Goal: Navigation & Orientation: Find specific page/section

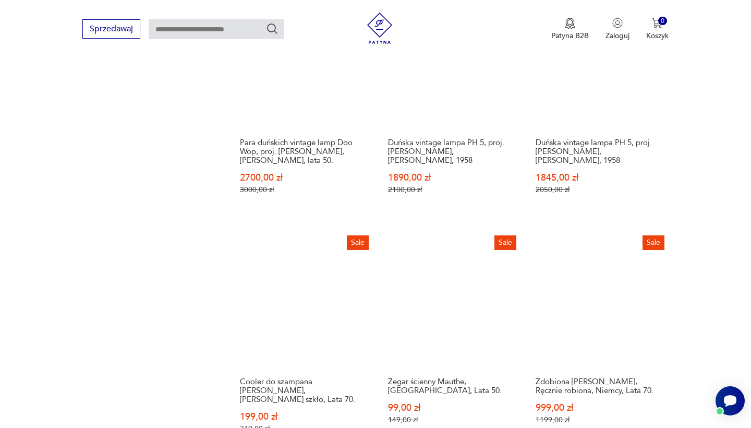
scroll to position [831, 0]
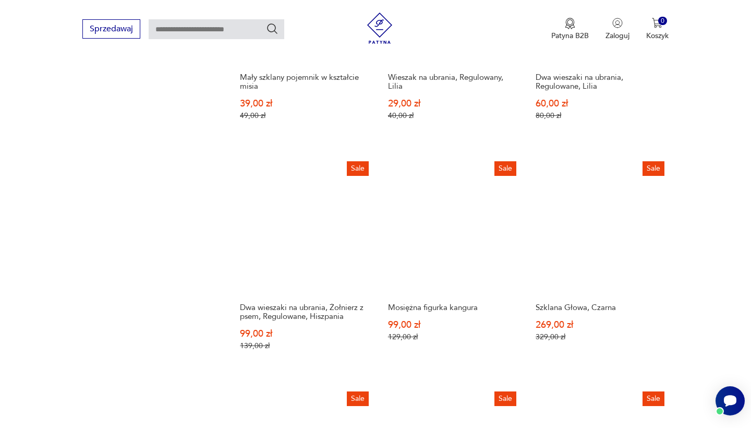
scroll to position [877, 0]
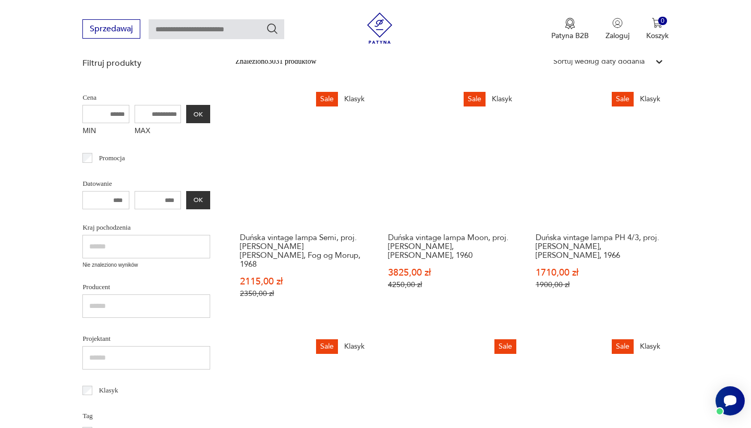
scroll to position [136, 0]
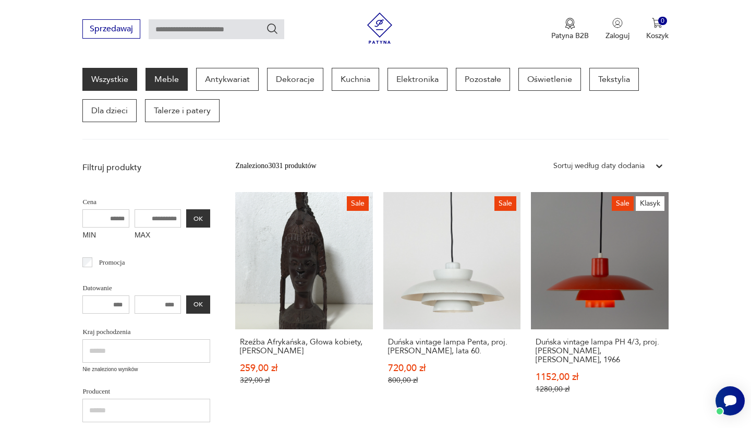
click at [166, 76] on p "Meble" at bounding box center [166, 79] width 42 height 23
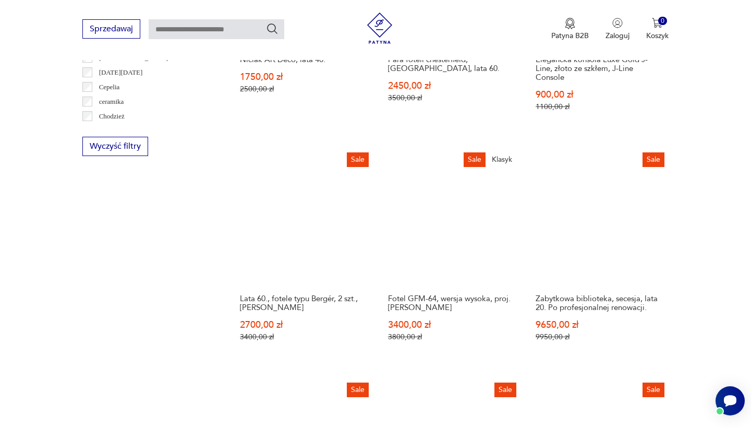
scroll to position [1046, 0]
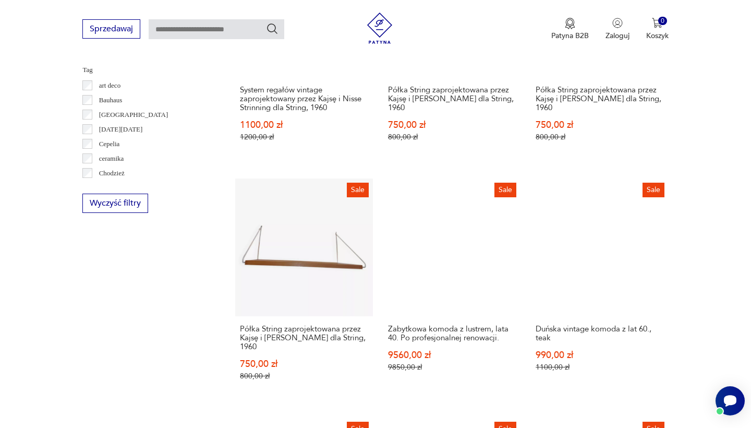
scroll to position [1039, 0]
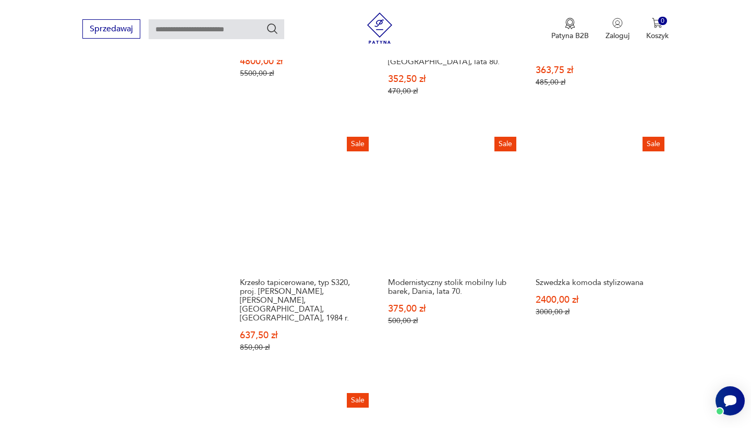
scroll to position [1283, 0]
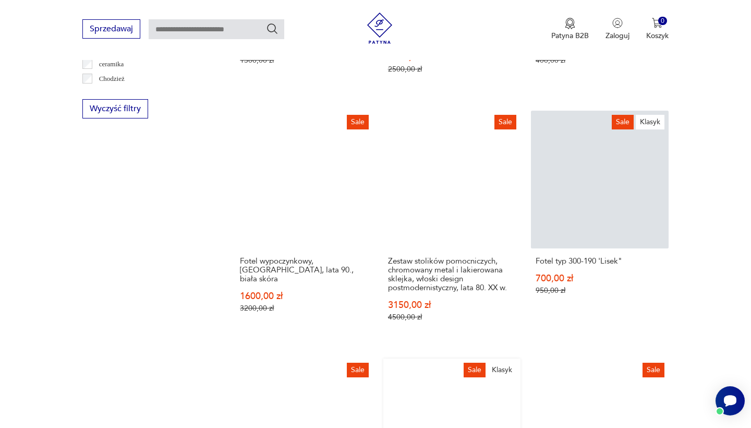
scroll to position [1090, 0]
